Goal: Information Seeking & Learning: Compare options

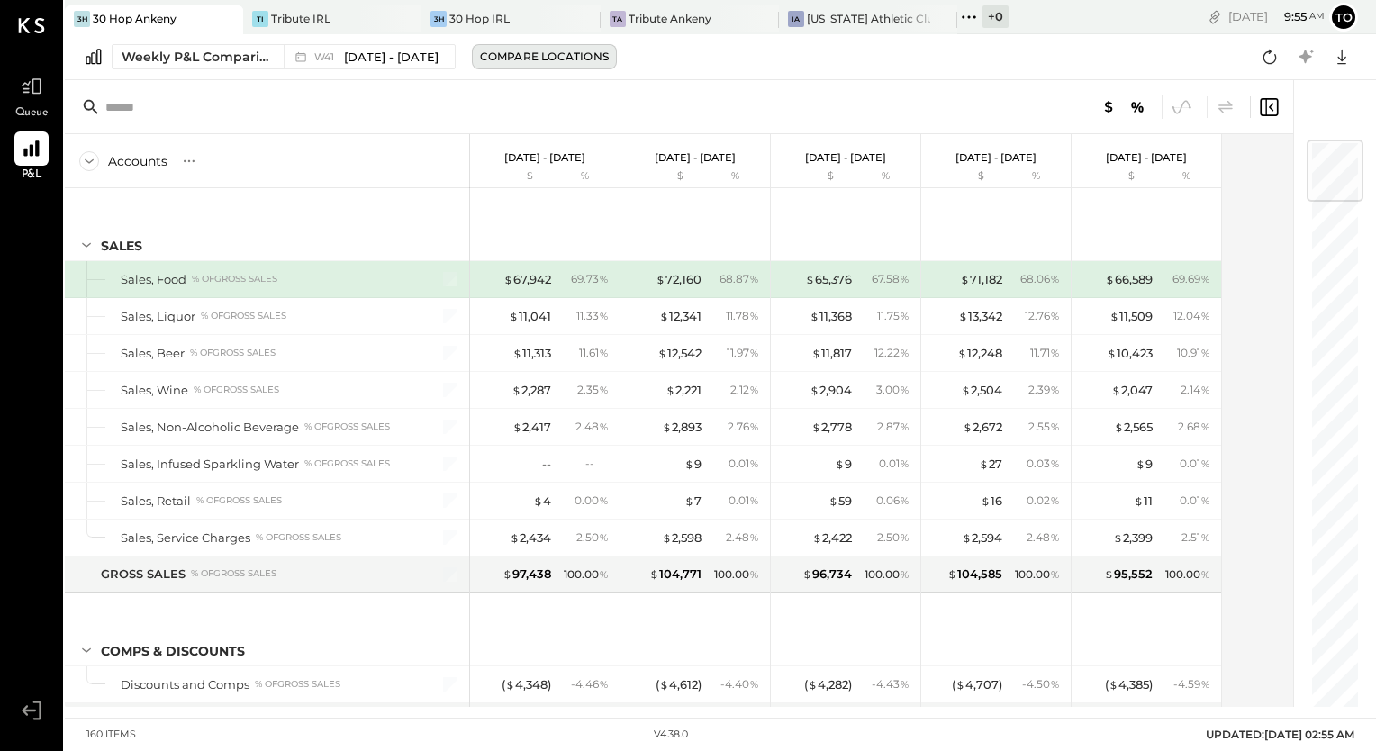
click at [549, 63] on div "Compare Locations" at bounding box center [544, 56] width 129 height 15
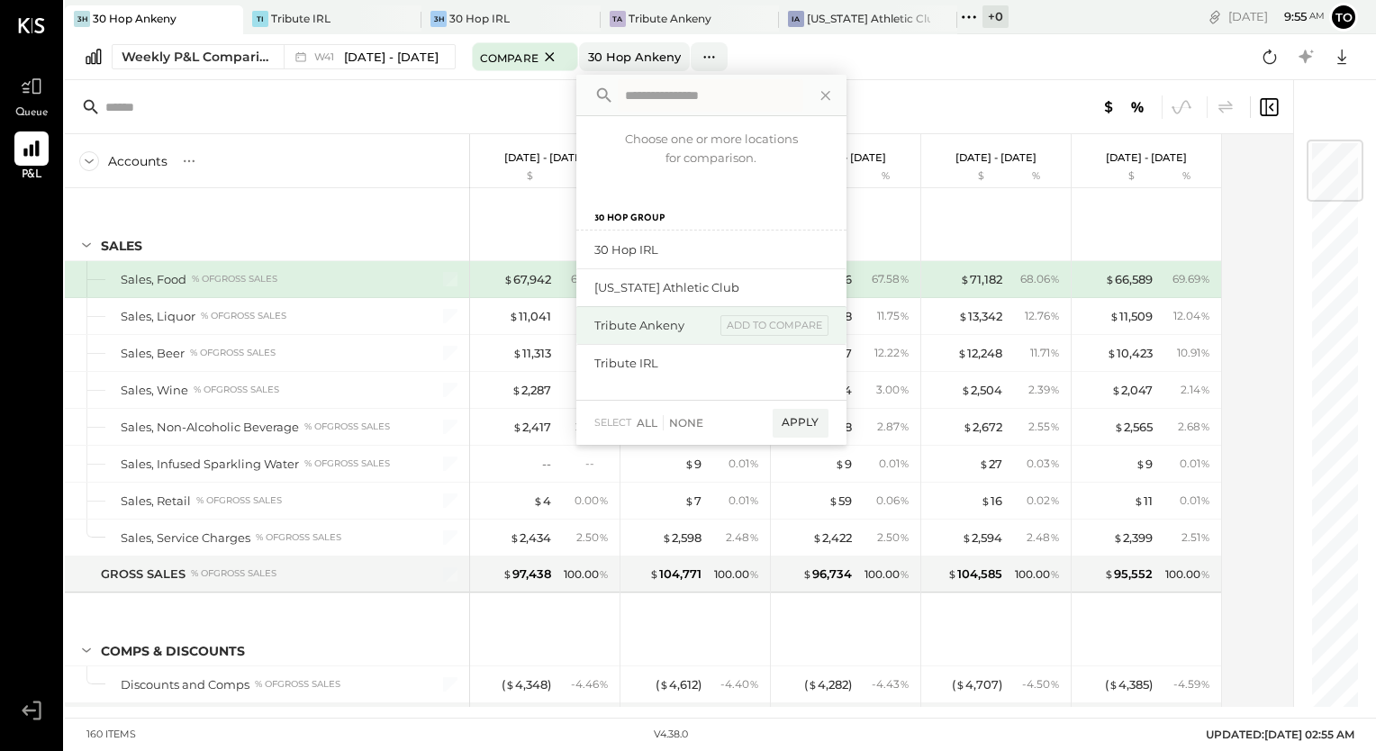
click at [666, 326] on div "Tribute Ankeny" at bounding box center [654, 325] width 121 height 17
click at [628, 308] on div "Tribute Ankeny add to compare" at bounding box center [711, 325] width 270 height 38
click at [636, 315] on div "Tribute Ankeny add to compare" at bounding box center [711, 325] width 270 height 38
drag, startPoint x: 636, startPoint y: 315, endPoint x: 605, endPoint y: 417, distance: 106.3
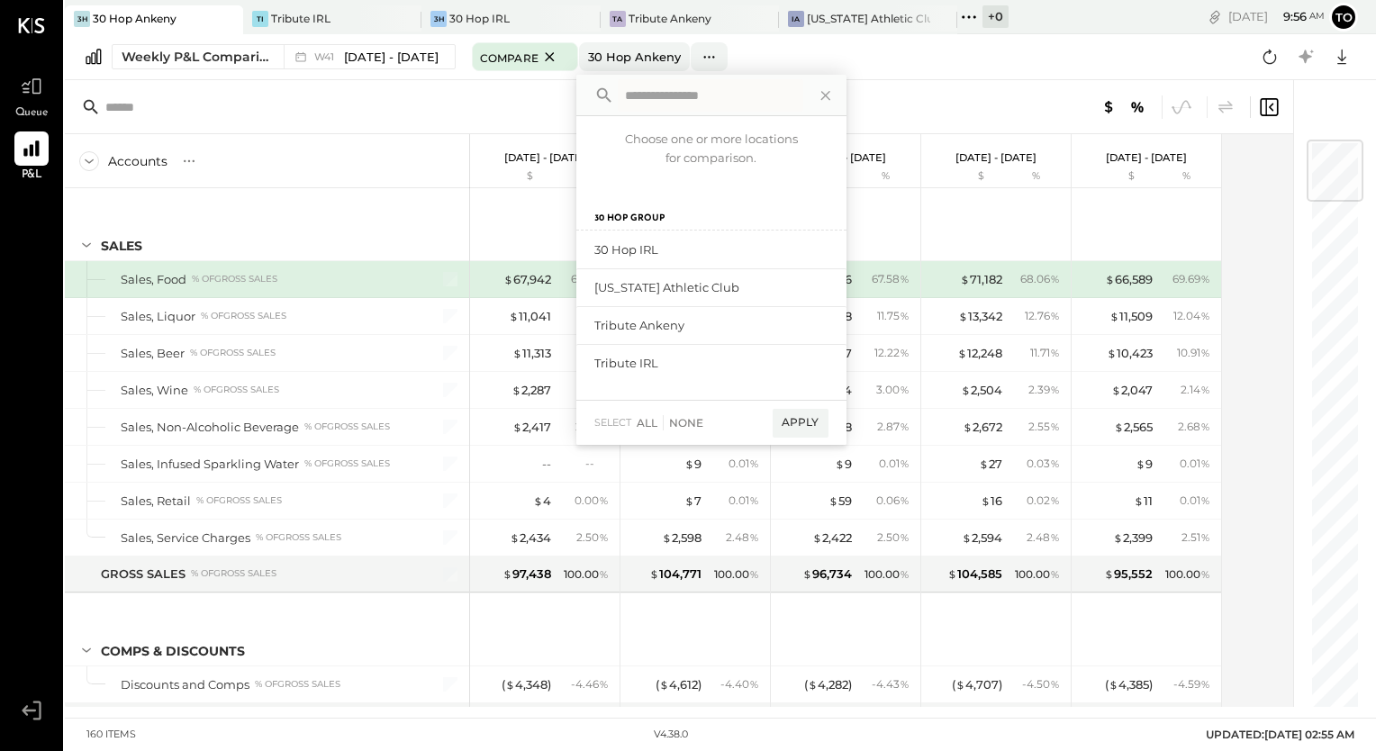
click at [605, 417] on span "select" at bounding box center [612, 423] width 37 height 14
click at [623, 317] on div "Tribute Ankeny" at bounding box center [654, 325] width 121 height 17
click at [805, 425] on div "Apply" at bounding box center [801, 423] width 56 height 29
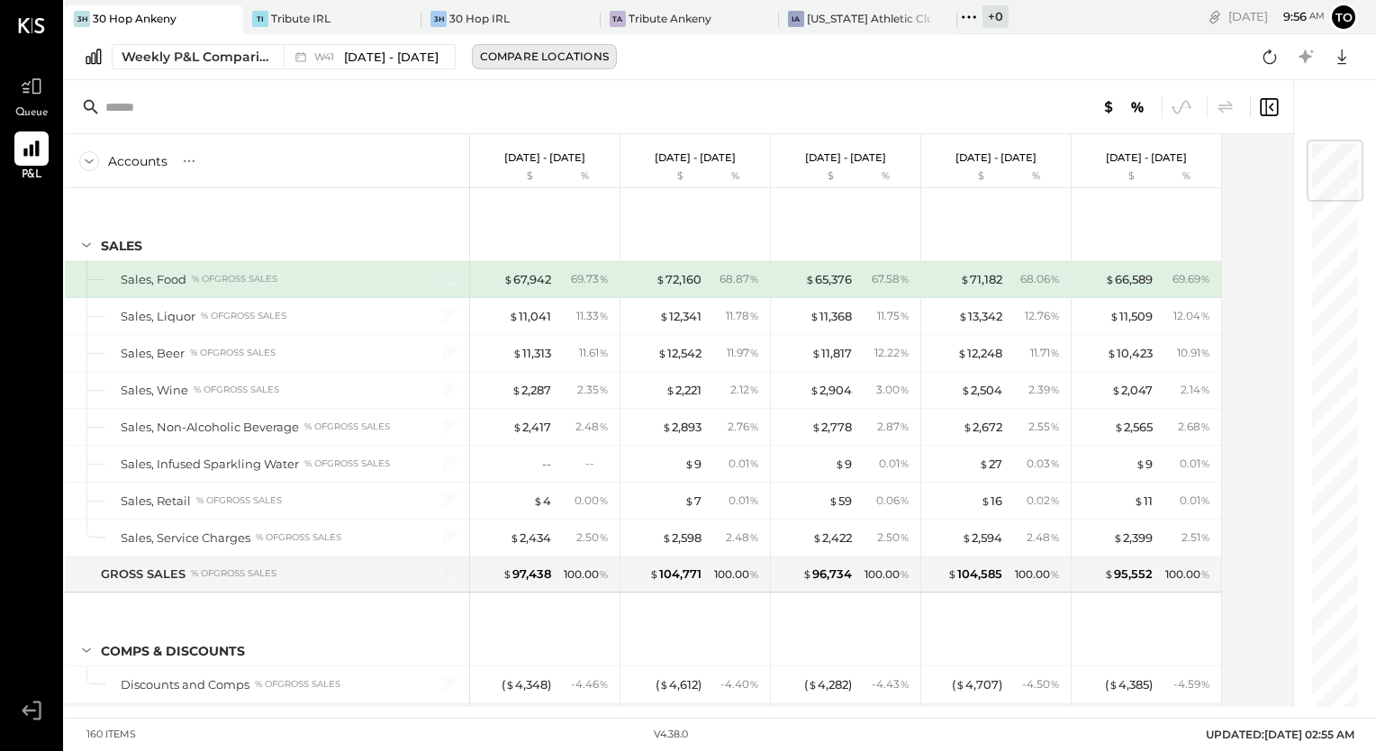
click at [579, 60] on div "Compare Locations" at bounding box center [544, 56] width 129 height 15
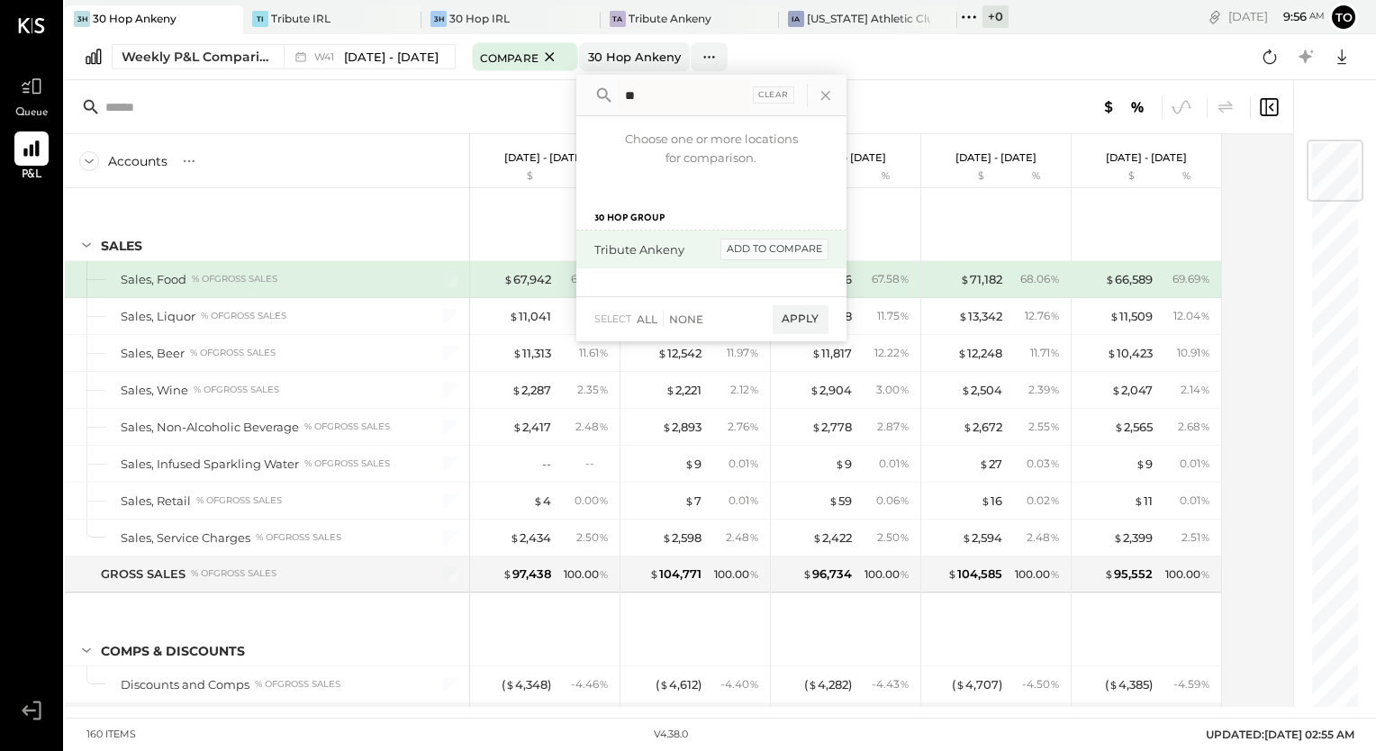
type input "**"
click at [749, 246] on div "add to compare" at bounding box center [774, 250] width 108 height 22
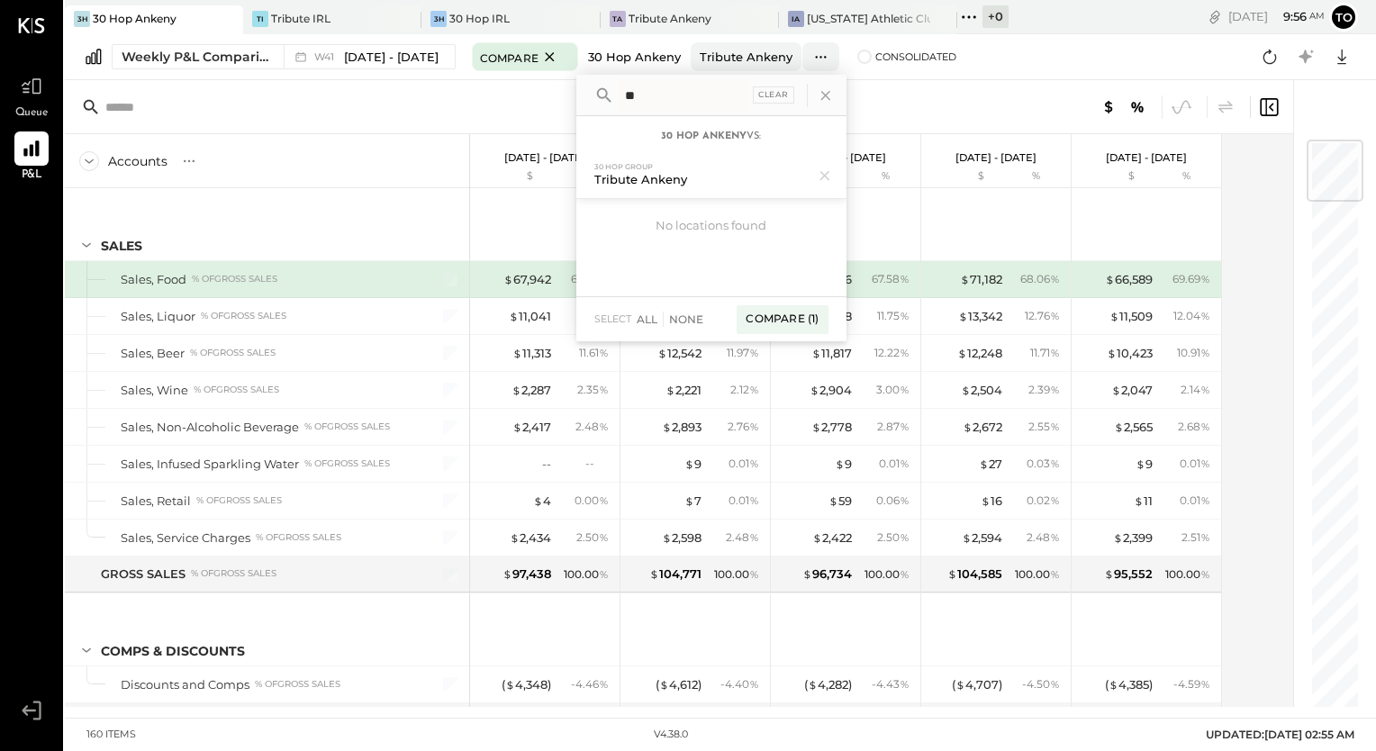
click at [635, 51] on div "30 Hop Ankeny" at bounding box center [634, 57] width 93 height 17
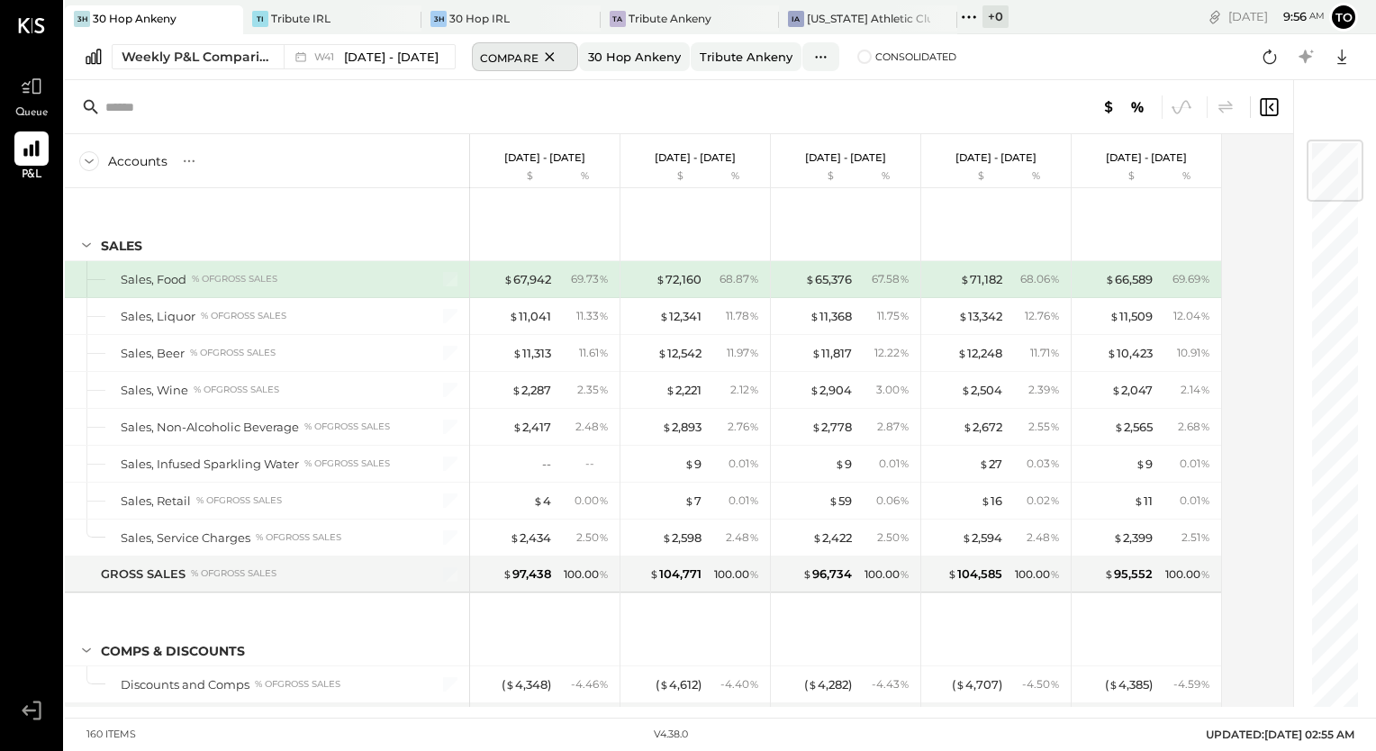
click at [543, 53] on icon at bounding box center [550, 57] width 23 height 22
